Goal: Information Seeking & Learning: Compare options

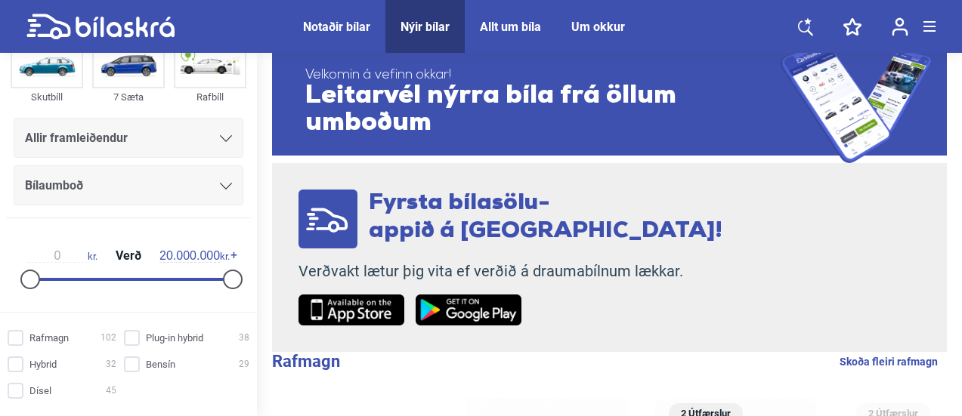
scroll to position [138, 0]
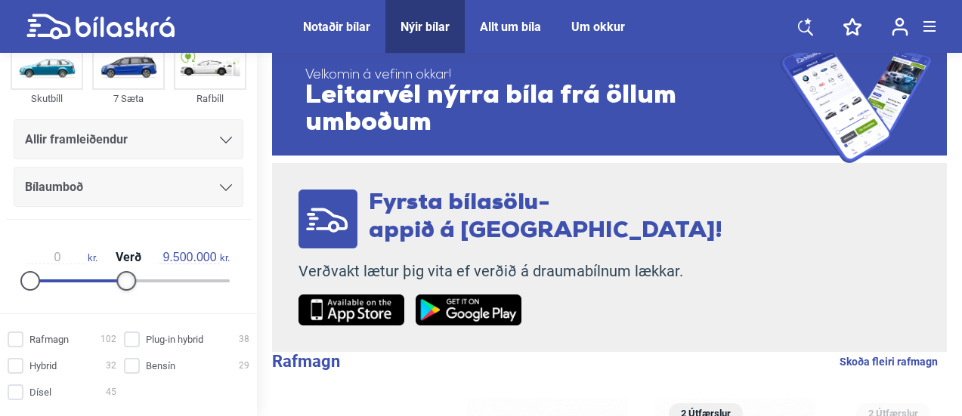
type input "9.000.000"
drag, startPoint x: 221, startPoint y: 279, endPoint x: 112, endPoint y: 264, distance: 109.7
click at [112, 264] on div "0 kr. Verð 9.000.000 kr." at bounding box center [128, 266] width 233 height 69
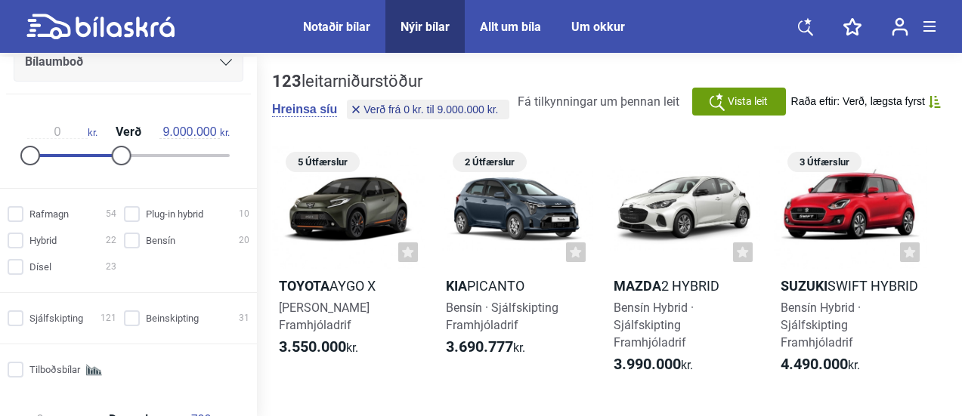
scroll to position [268, 0]
click at [20, 316] on input "Sjálfskipting 121" at bounding box center [64, 318] width 109 height 16
checkbox input "true"
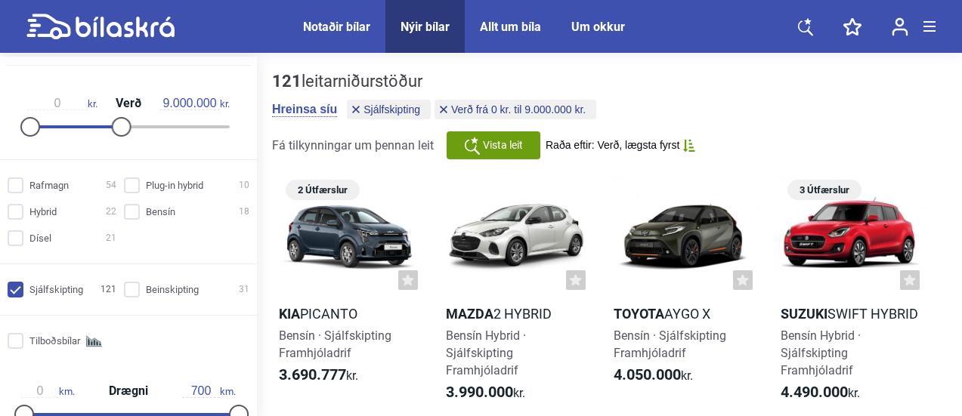
scroll to position [298, 0]
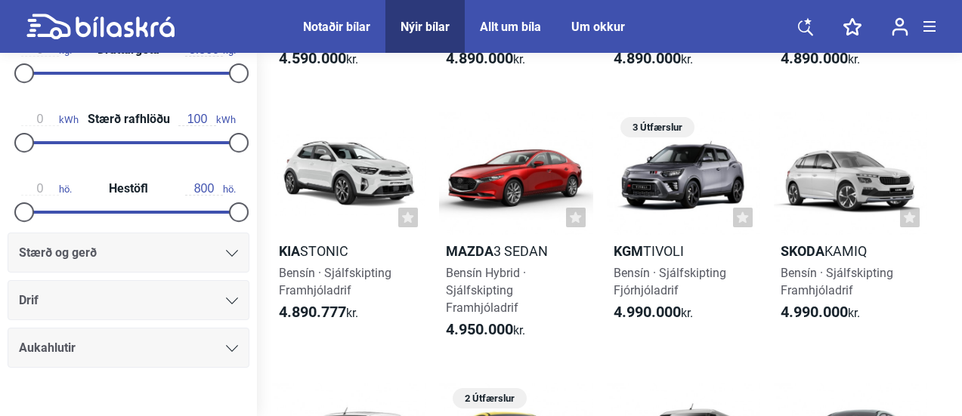
scroll to position [730, 0]
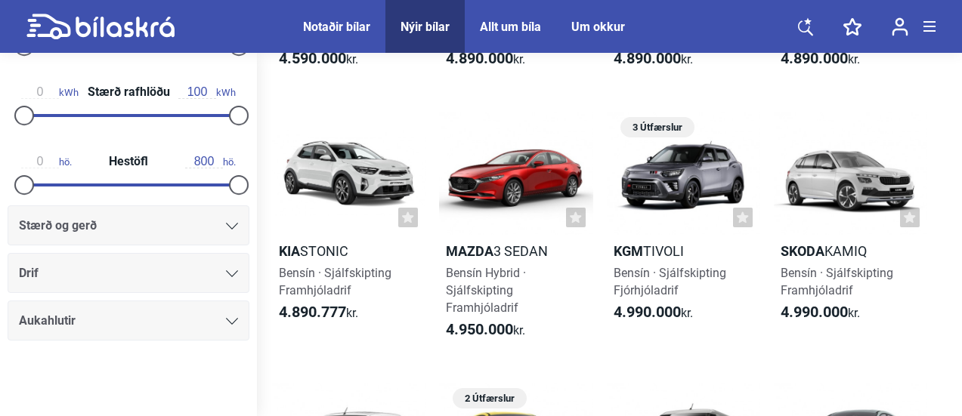
click at [227, 266] on div "Drif" at bounding box center [128, 273] width 219 height 21
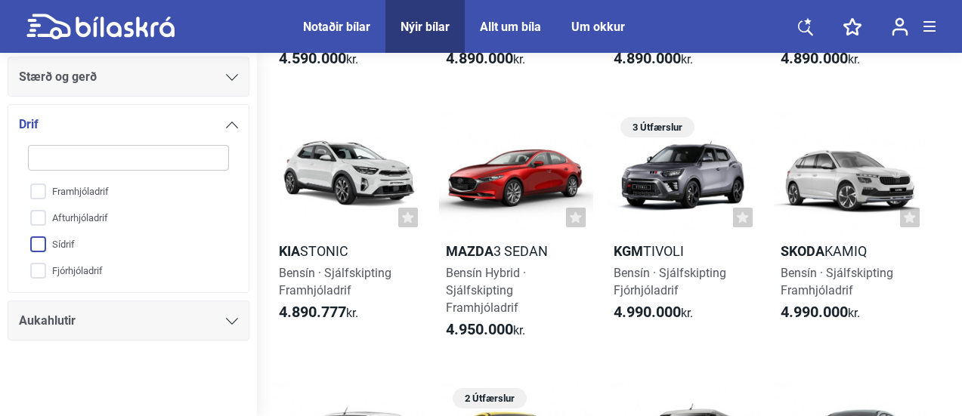
click at [41, 239] on input "Sídrif" at bounding box center [118, 245] width 202 height 26
checkbox input "true"
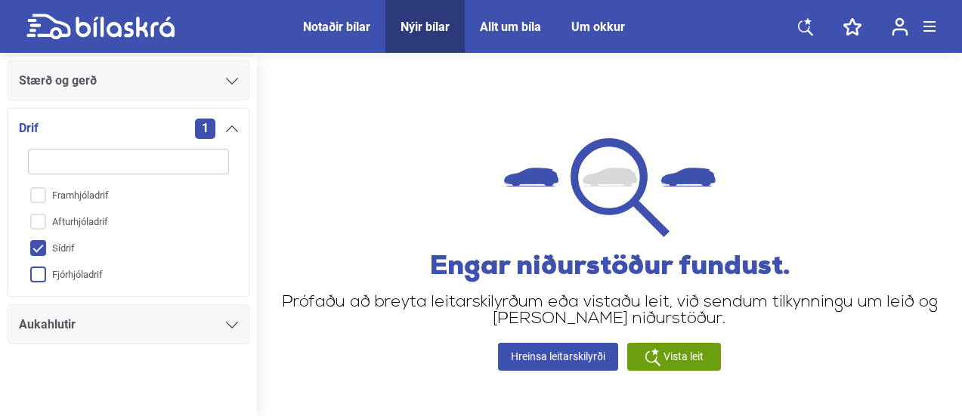
click at [38, 270] on input "Fjórhjóladrif" at bounding box center [118, 275] width 202 height 26
checkbox input "true"
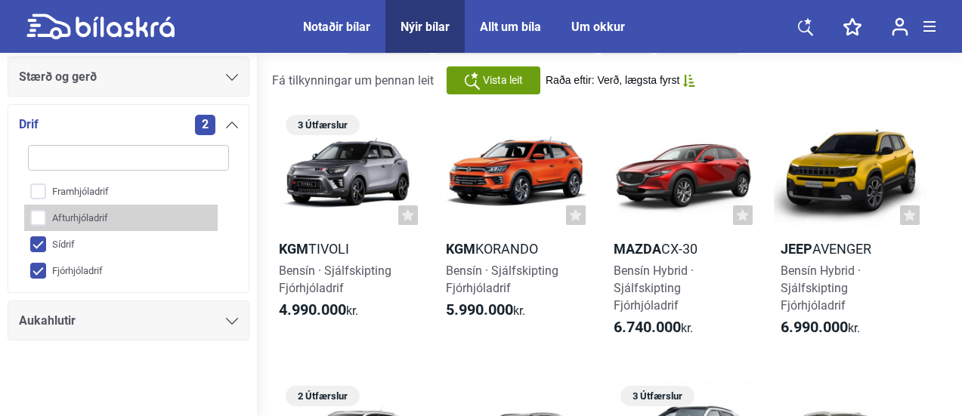
scroll to position [57, 0]
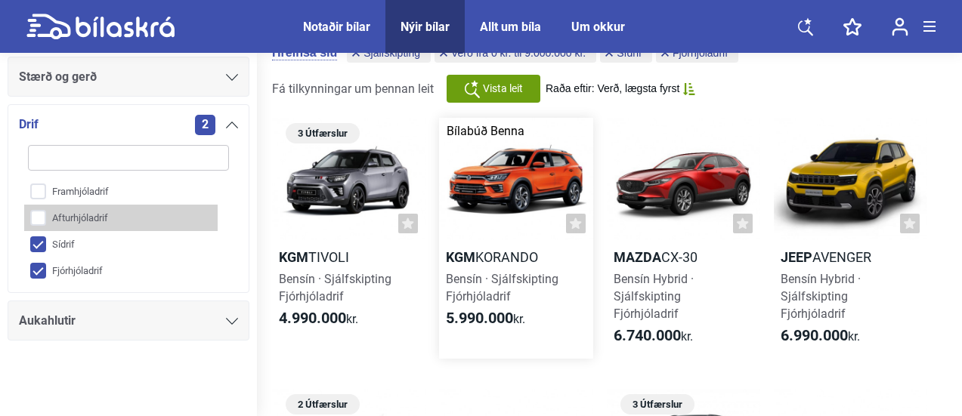
click at [498, 199] on div at bounding box center [515, 179] width 153 height 123
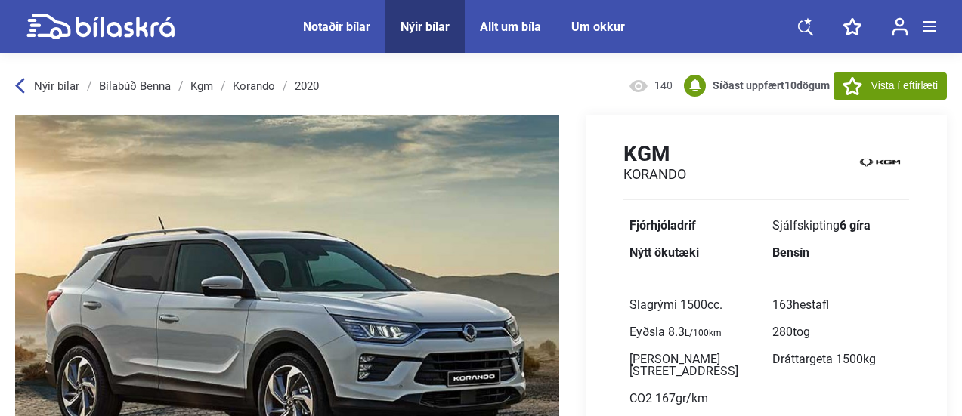
drag, startPoint x: 625, startPoint y: 153, endPoint x: 686, endPoint y: 177, distance: 65.1
click at [686, 177] on div "Kgm Korando" at bounding box center [765, 164] width 361 height 46
copy div "Kgm Korando"
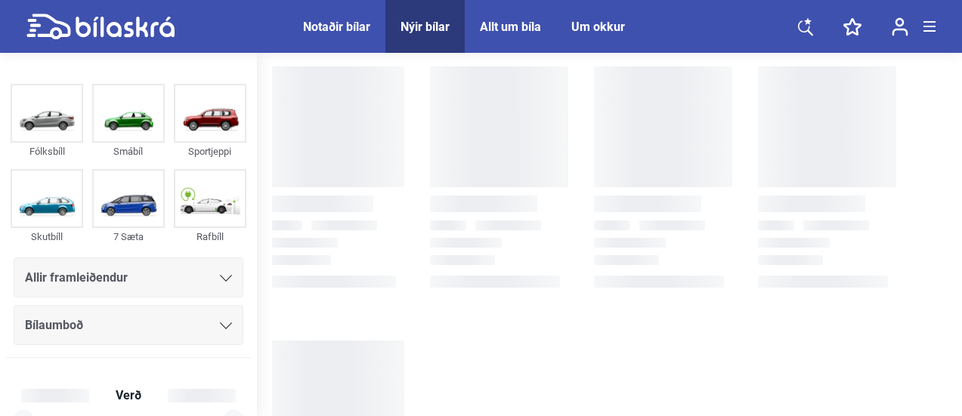
checkbox input "true"
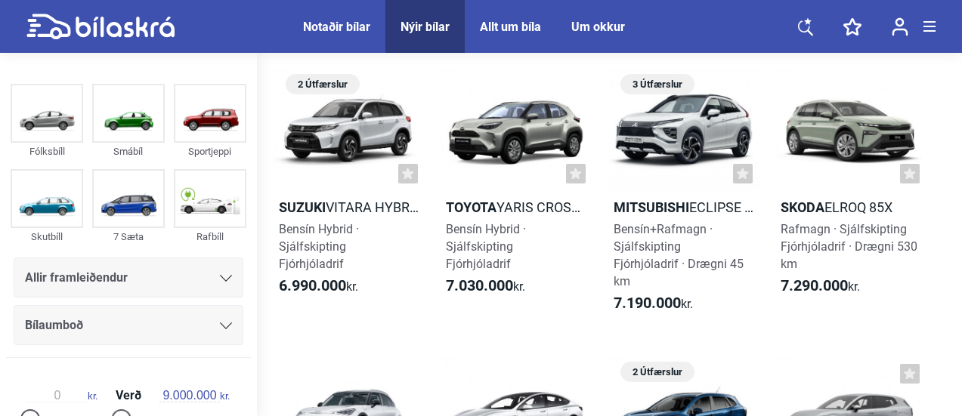
scroll to position [352, 0]
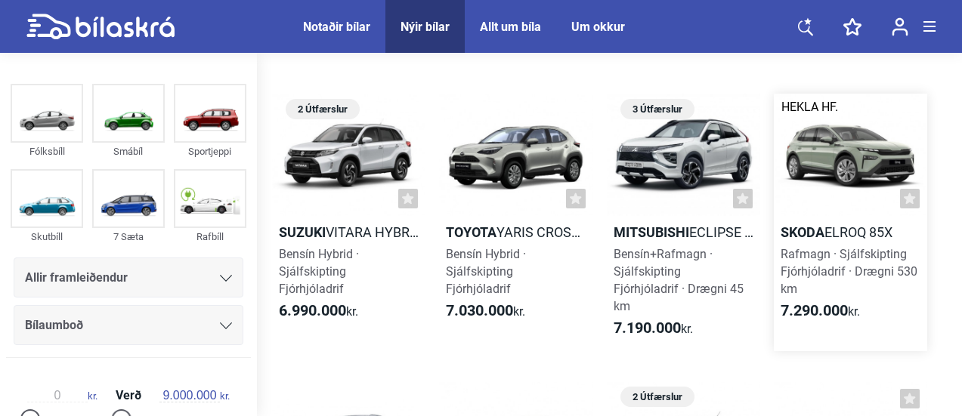
click at [859, 151] on div at bounding box center [849, 155] width 153 height 123
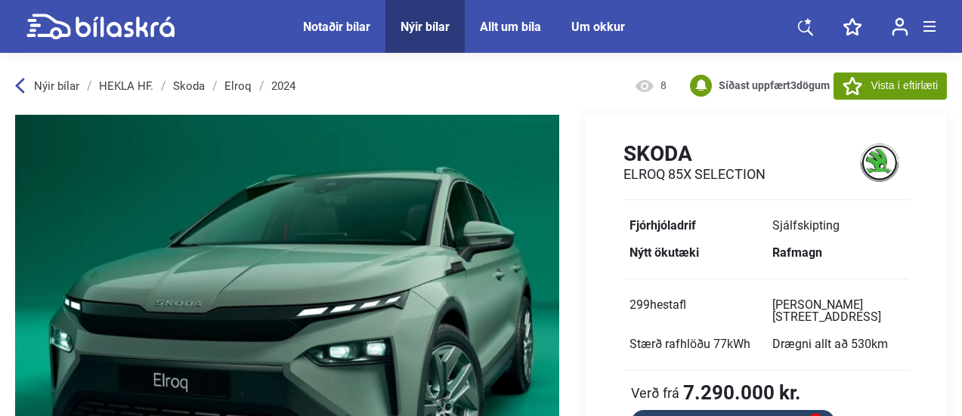
drag, startPoint x: 625, startPoint y: 152, endPoint x: 778, endPoint y: 174, distance: 154.3
click at [778, 174] on div "Skoda Elroq 85x Selection" at bounding box center [765, 164] width 361 height 46
copy div "Skoda Elroq 85x Selection"
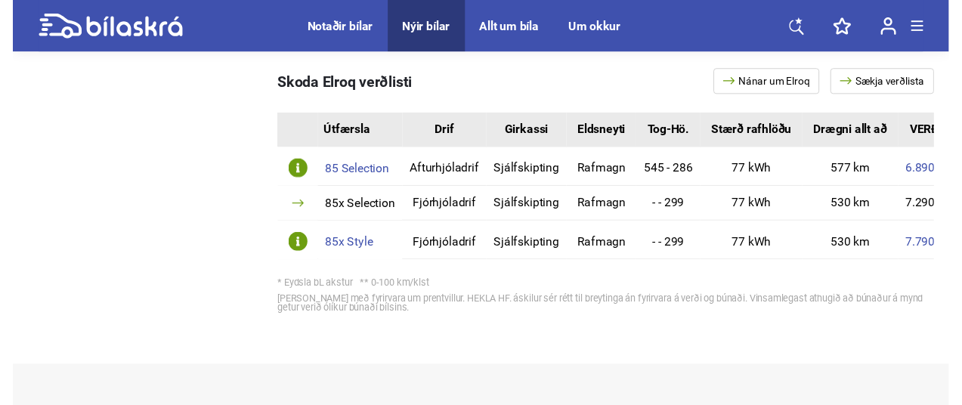
scroll to position [878, 0]
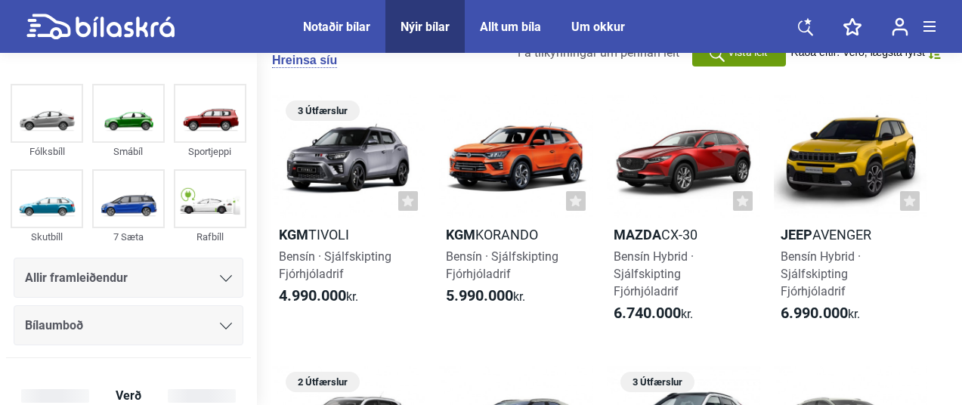
checkbox input "true"
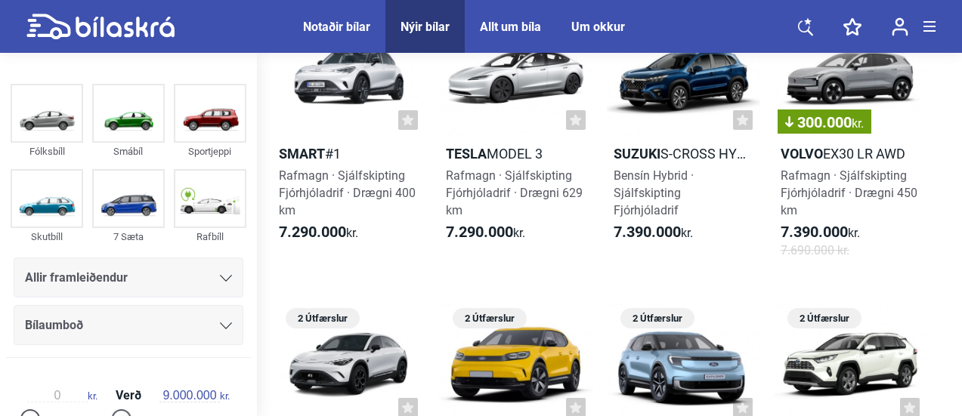
scroll to position [721, 0]
